Goal: Check status: Check status

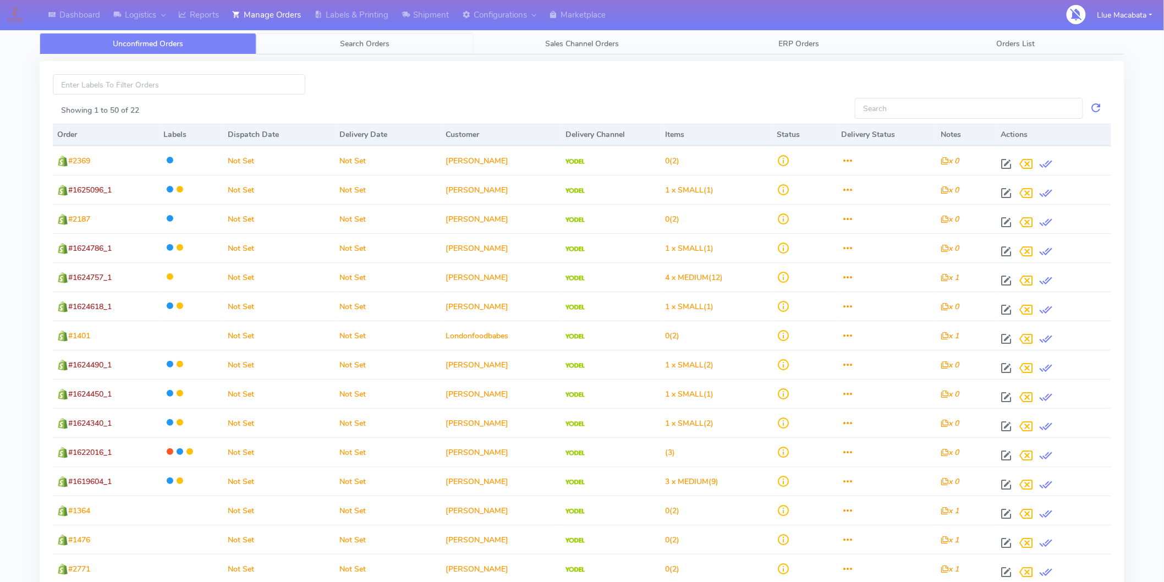
click at [382, 31] on div "Unconfirmed Orders Search Orders Sales Channel Orders ERP Orders Orders List Sh…" at bounding box center [582, 434] width 1084 height 829
drag, startPoint x: 371, startPoint y: 42, endPoint x: 369, endPoint y: 35, distance: 7.0
click at [371, 42] on span "Search Orders" at bounding box center [364, 43] width 49 height 10
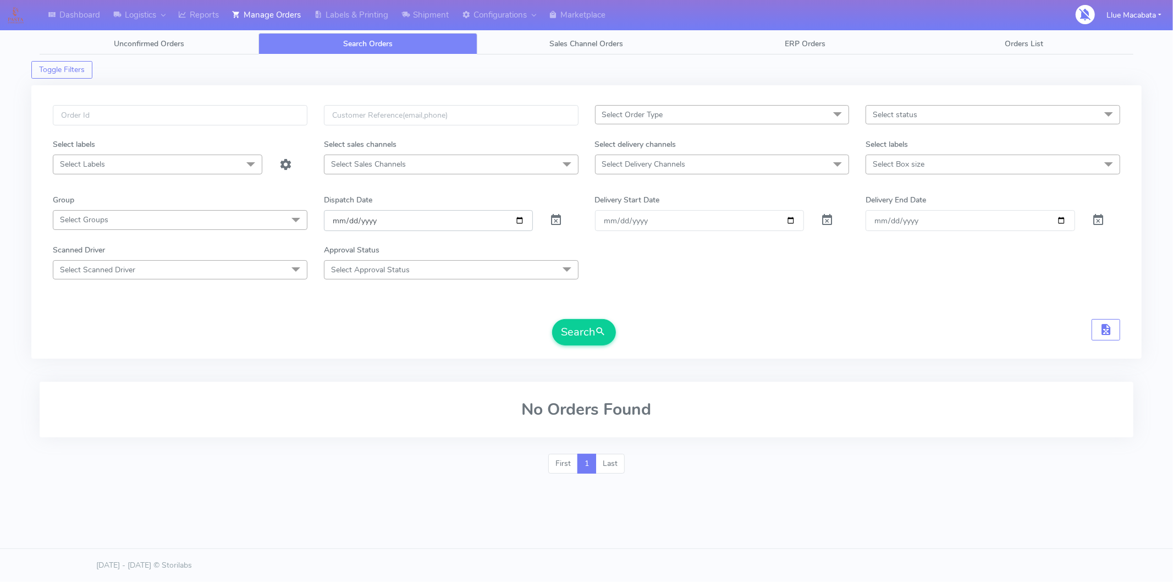
click at [336, 227] on input "[DATE]" at bounding box center [429, 220] width 210 height 20
click at [348, 220] on input "date" at bounding box center [429, 220] width 210 height 20
click at [370, 223] on input "date" at bounding box center [429, 220] width 210 height 20
click at [75, 122] on input "text" at bounding box center [180, 115] width 255 height 20
paste input "1622142"
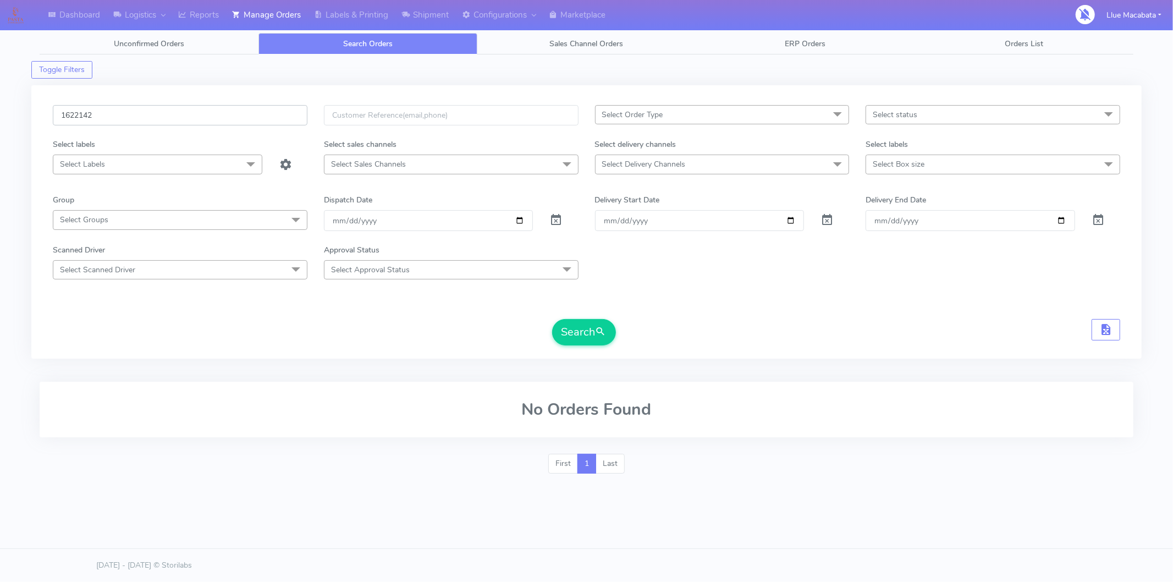
type input "1622142"
click at [552, 319] on button "Search" at bounding box center [584, 332] width 64 height 26
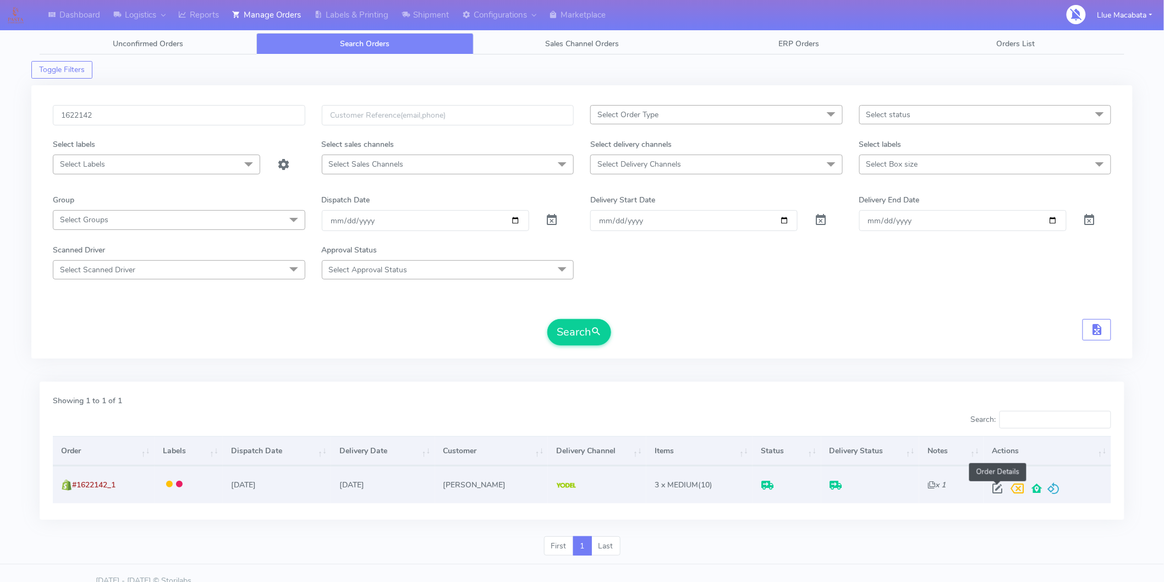
click at [994, 486] on span at bounding box center [997, 491] width 20 height 10
select select "5"
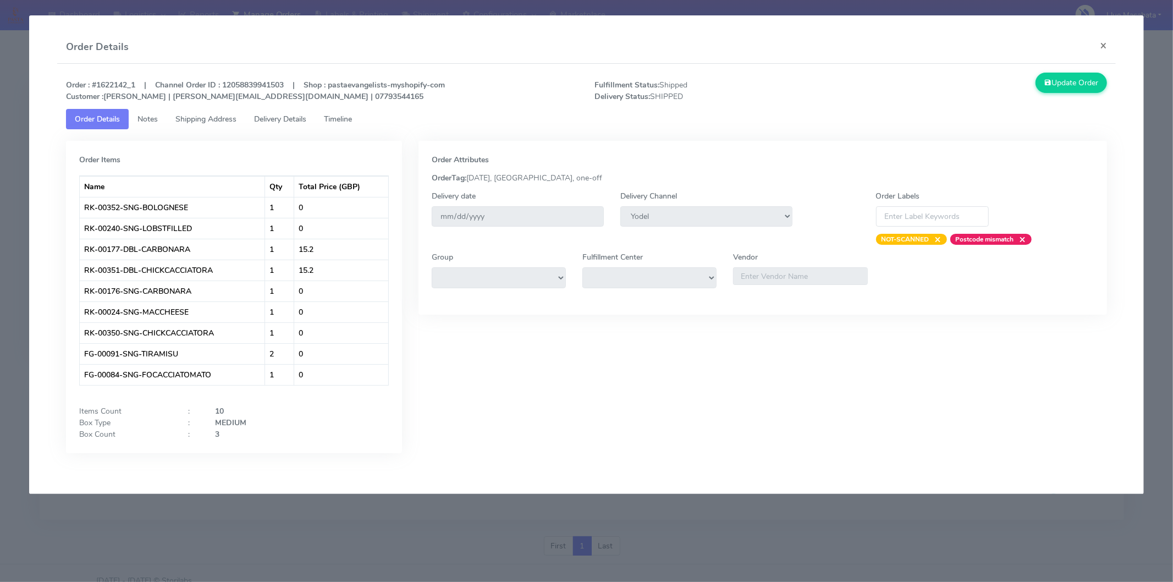
click at [382, 505] on modal-container "Order Details × Order : #1622142_1 | Channel Order ID : 12058839941503 | Shop :…" at bounding box center [586, 291] width 1173 height 582
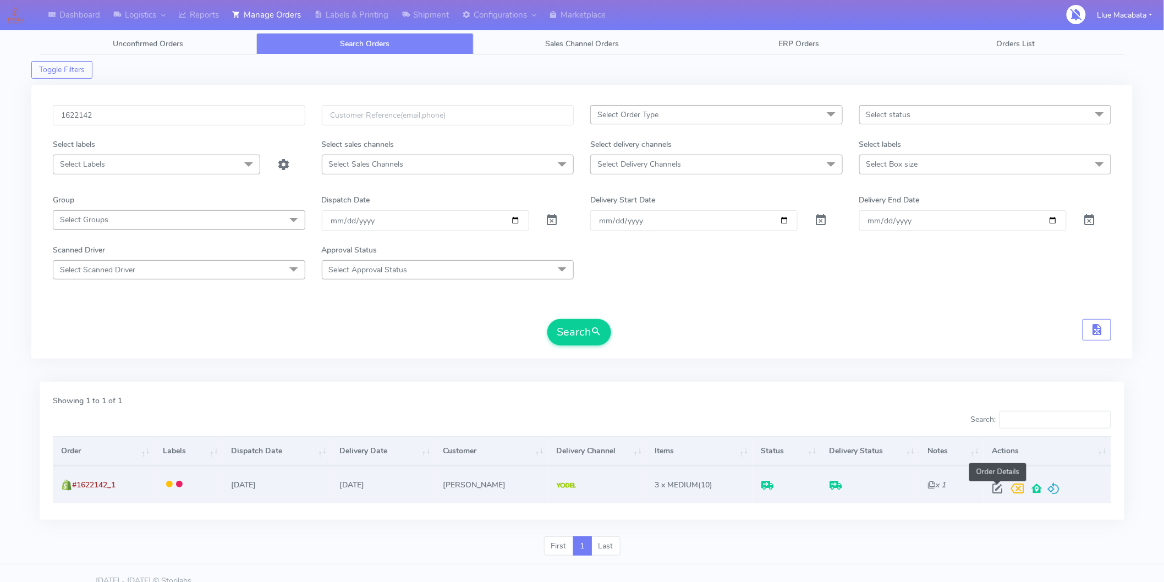
click at [998, 488] on span at bounding box center [997, 491] width 20 height 10
select select "5"
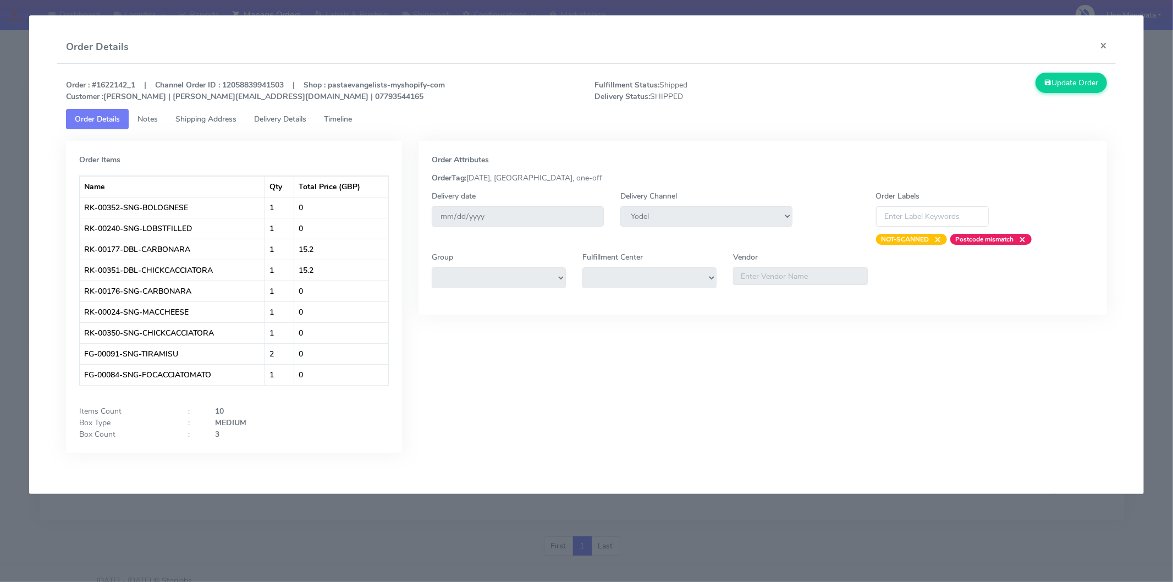
drag, startPoint x: 337, startPoint y: 118, endPoint x: 306, endPoint y: 117, distance: 31.3
click at [336, 118] on span "Timeline" at bounding box center [338, 119] width 28 height 10
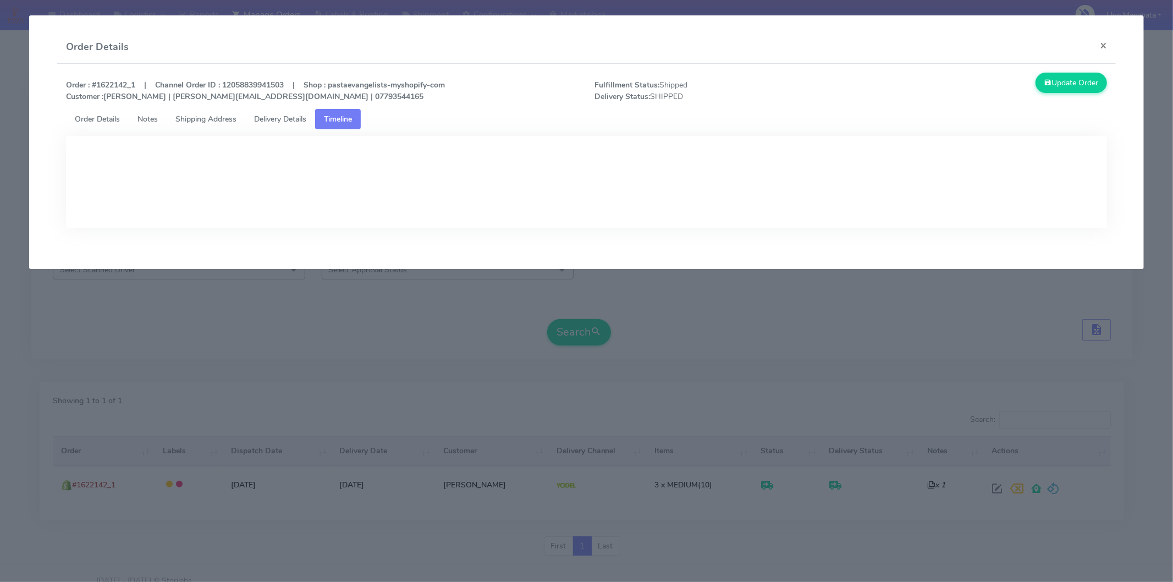
click at [295, 117] on span "Delivery Details" at bounding box center [280, 119] width 52 height 10
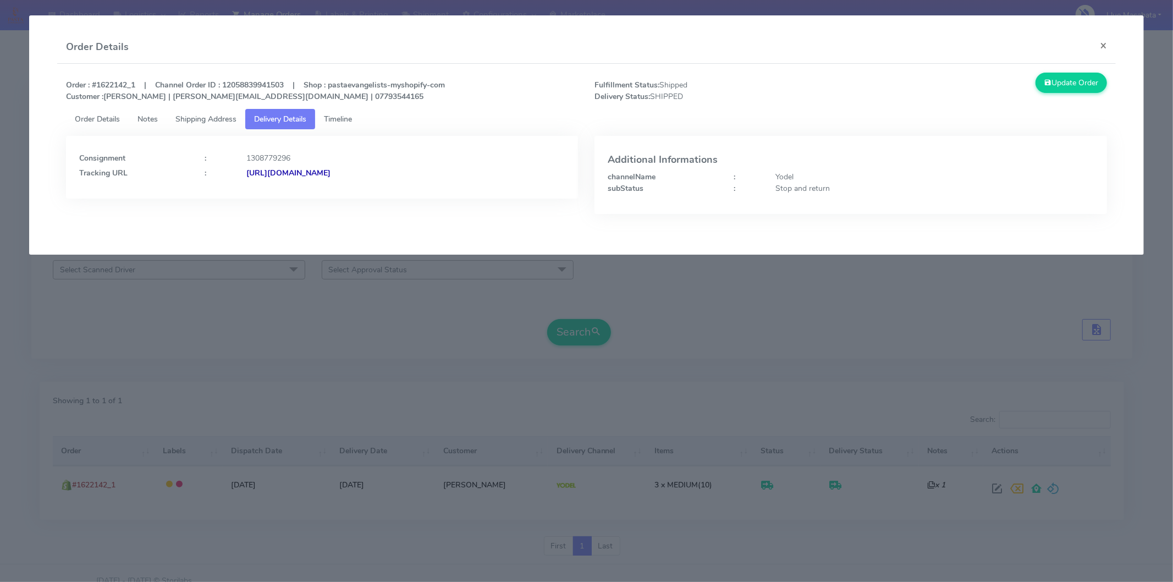
click at [330, 168] on strong "[URL][DOMAIN_NAME]" at bounding box center [288, 173] width 84 height 10
